Goal: Task Accomplishment & Management: Complete application form

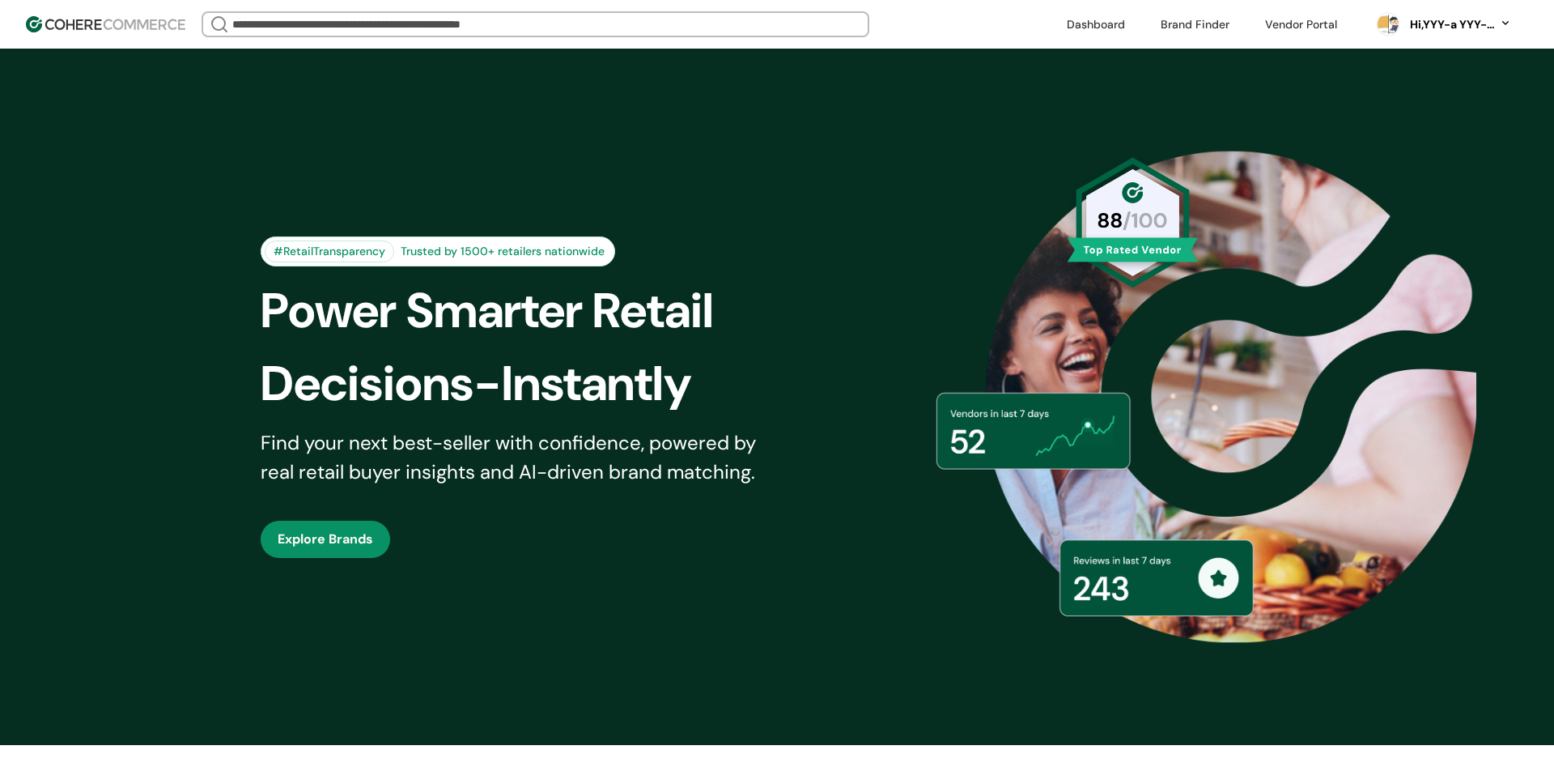
click at [1294, 22] on link at bounding box center [1301, 24] width 91 height 24
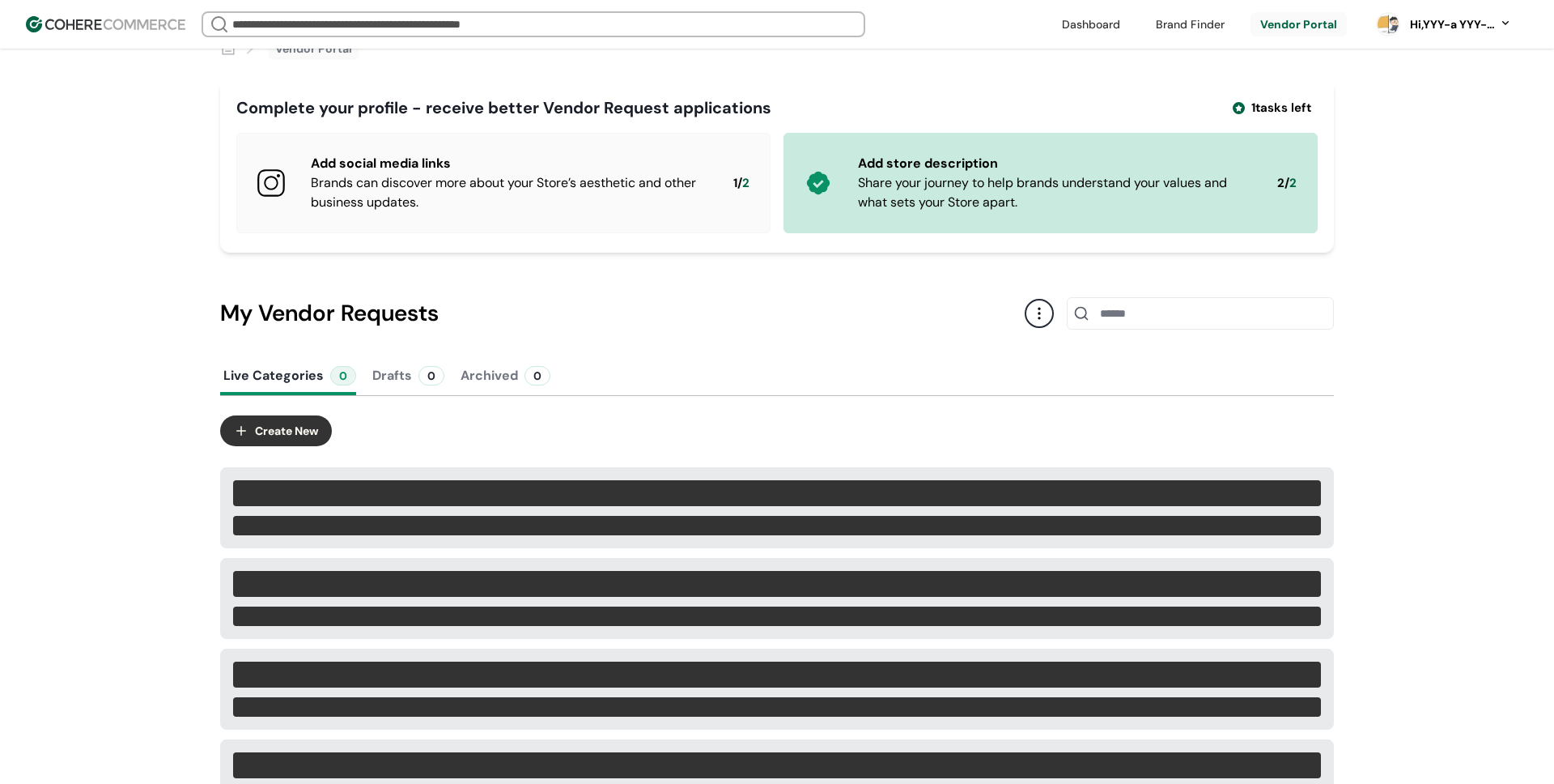
scroll to position [40, 0]
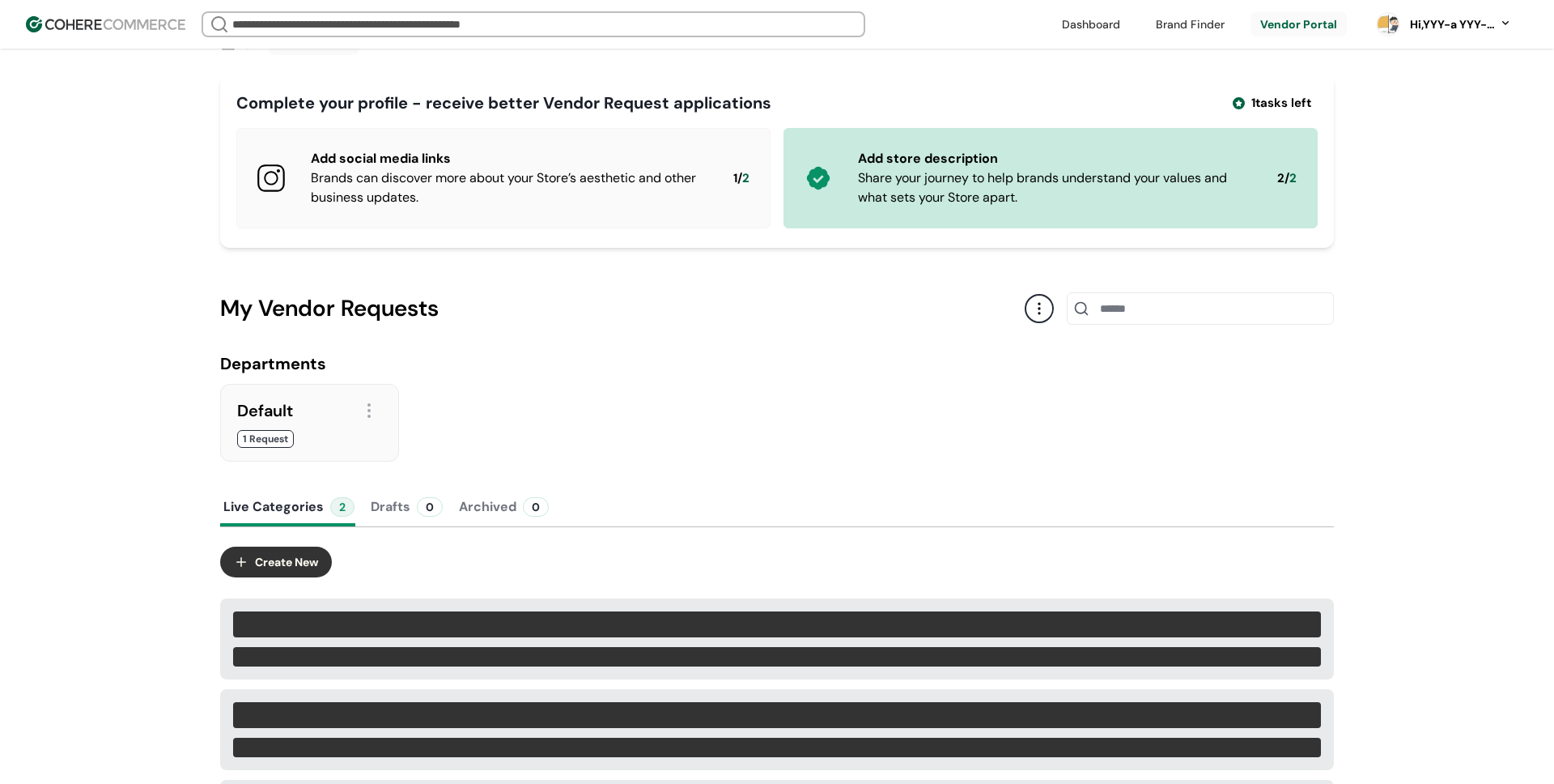
click at [257, 447] on div at bounding box center [309, 447] width 145 height 0
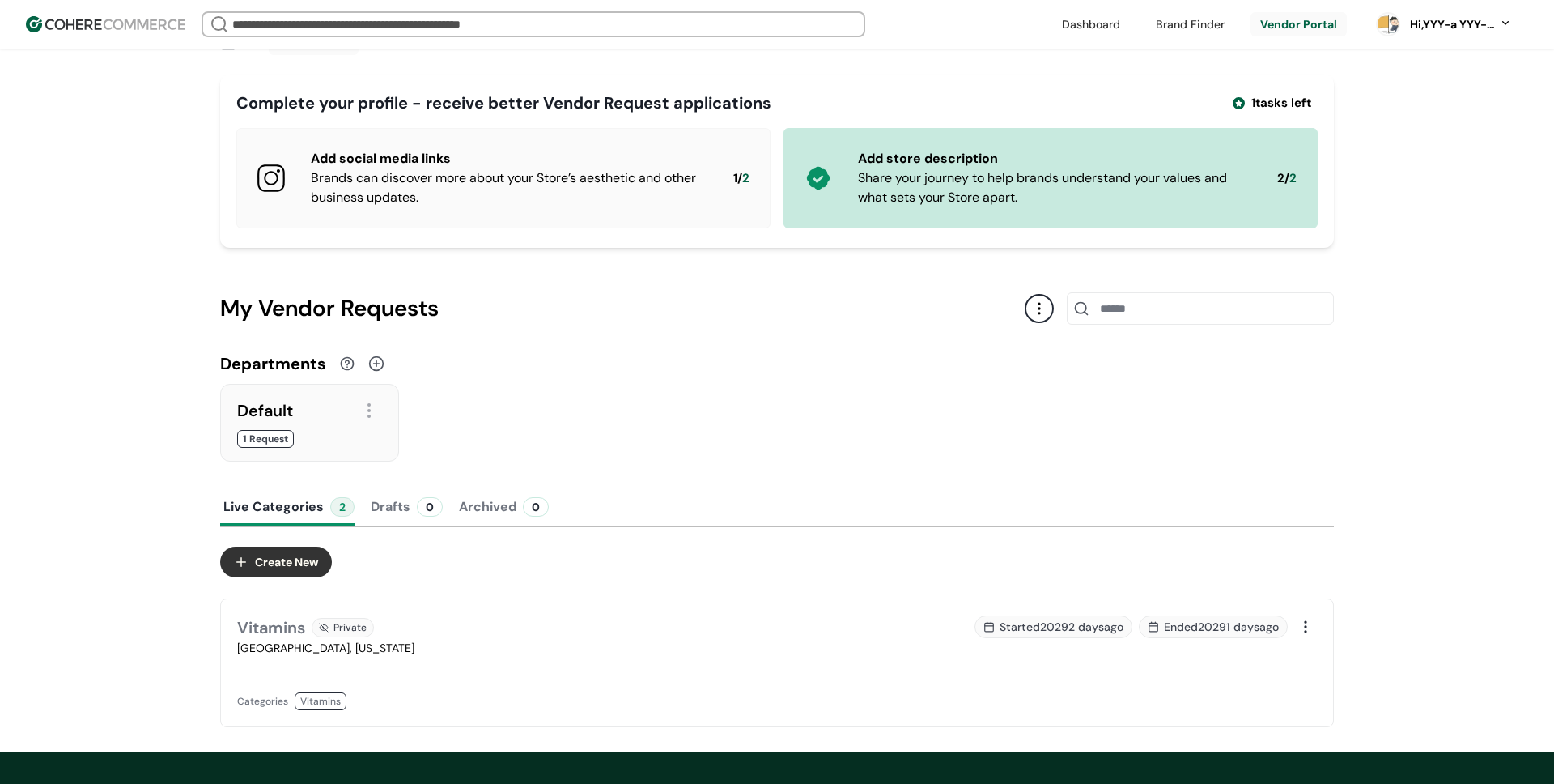
click at [279, 568] on button "Create New" at bounding box center [275, 561] width 112 height 31
